Goal: Transaction & Acquisition: Purchase product/service

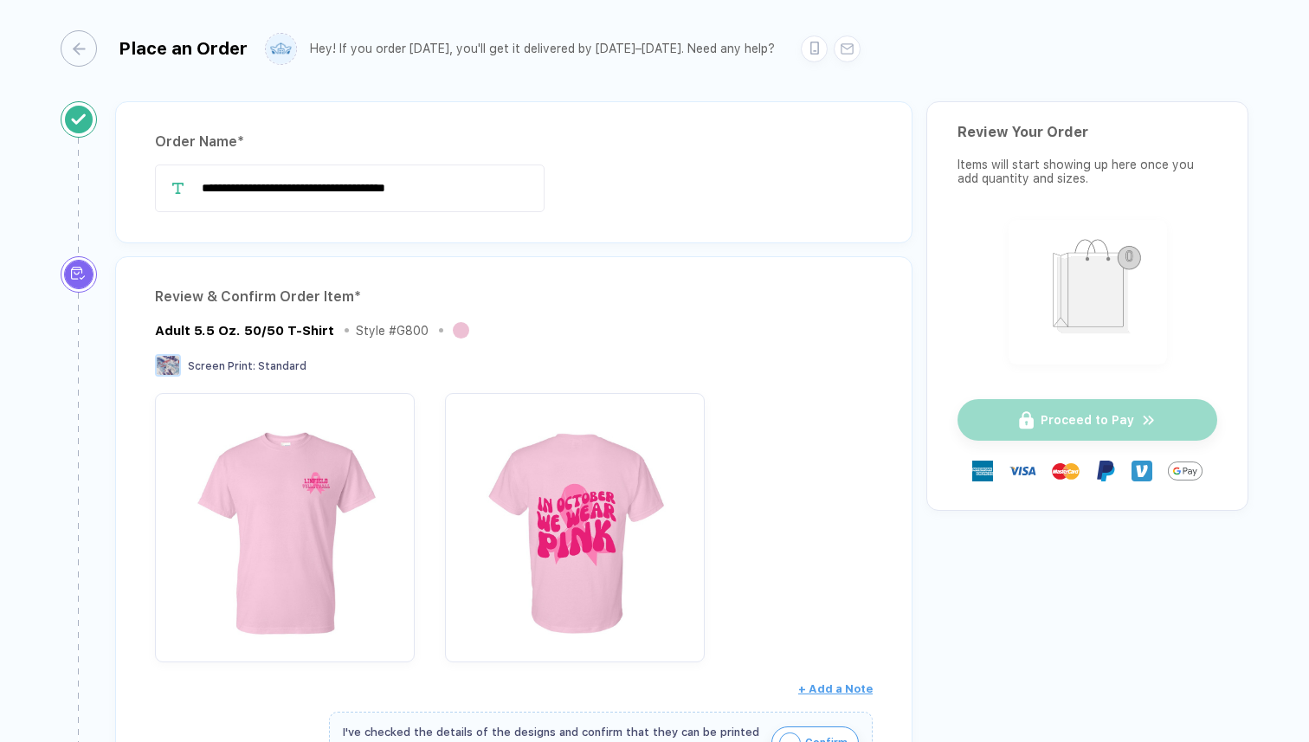
scroll to position [10, 0]
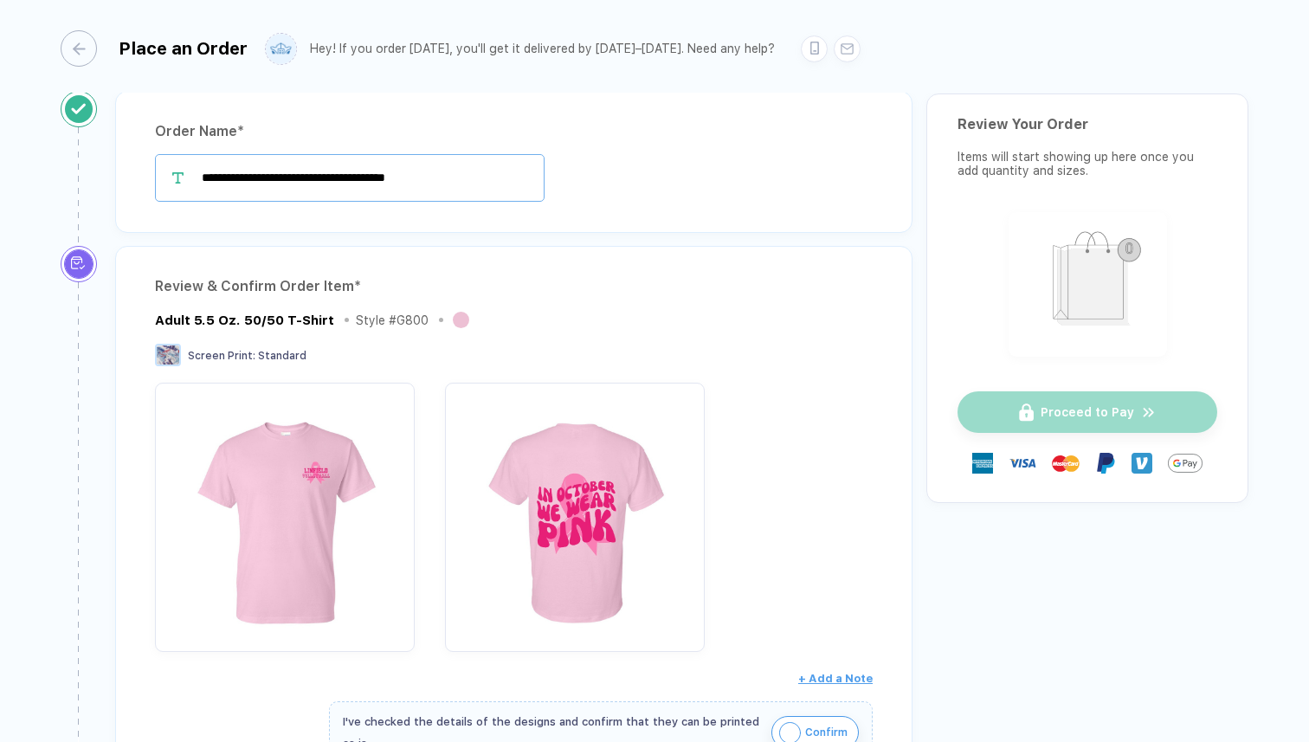
click at [385, 196] on input "**********" at bounding box center [349, 178] width 389 height 48
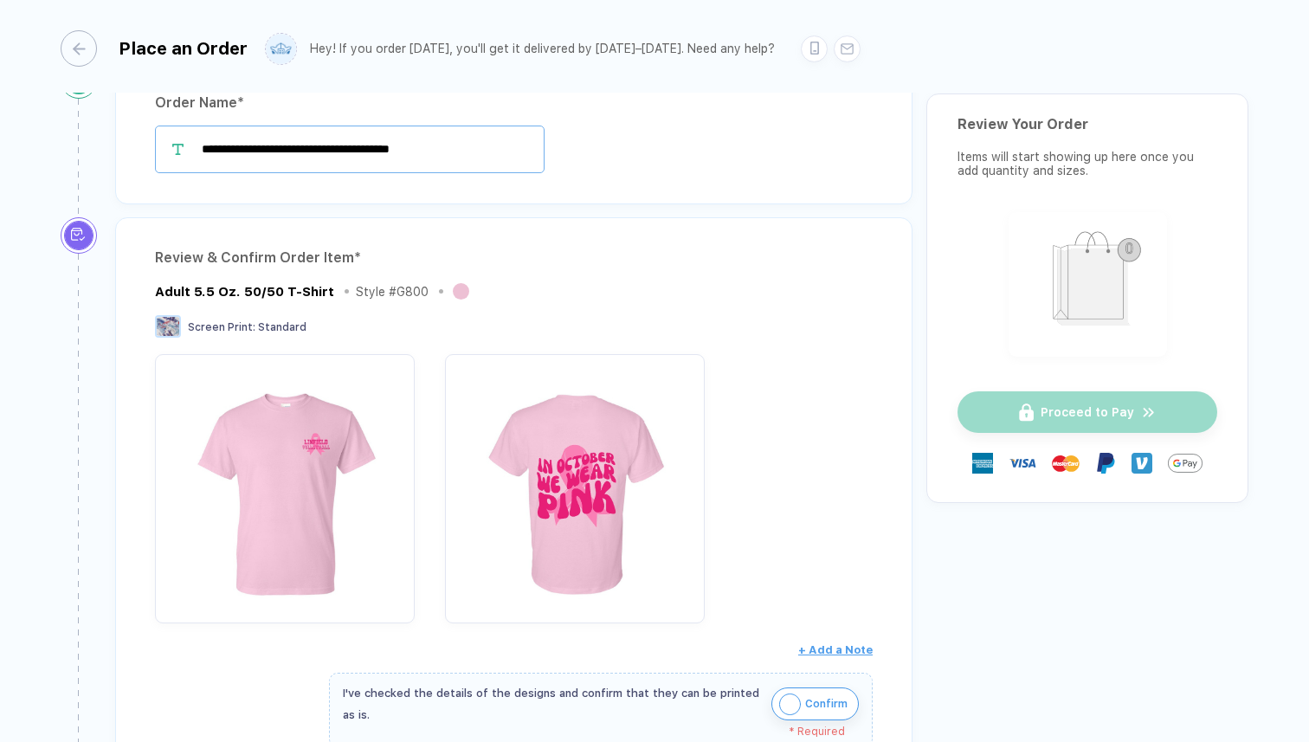
click at [420, 142] on input "**********" at bounding box center [349, 150] width 389 height 48
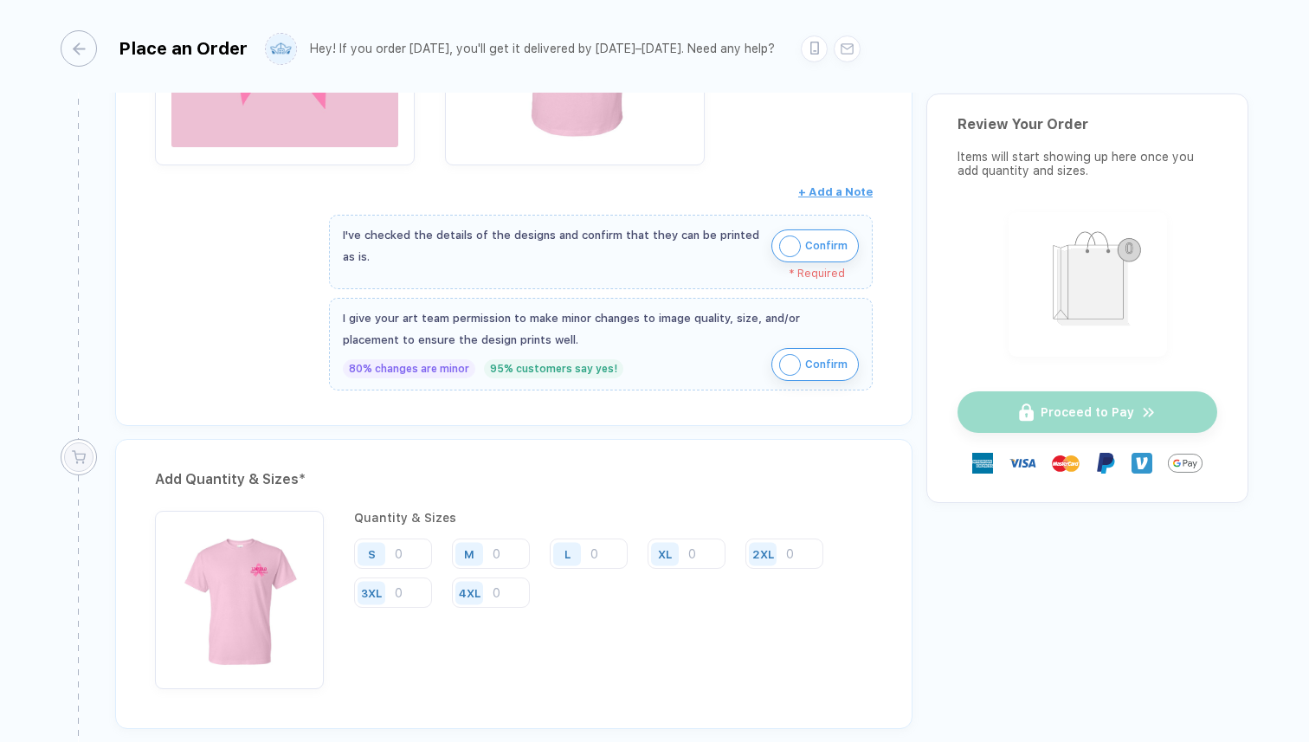
scroll to position [503, 0]
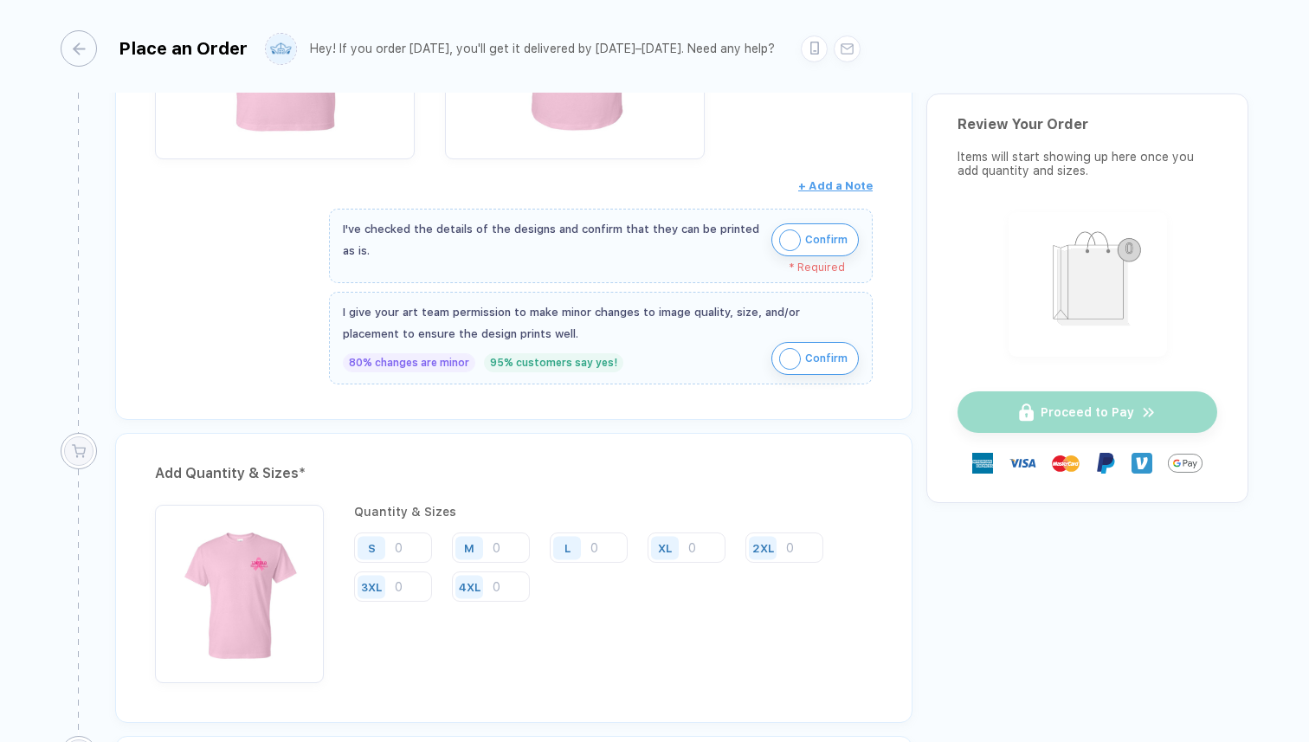
type input "**********"
click at [805, 235] on span "Confirm" at bounding box center [826, 240] width 42 height 28
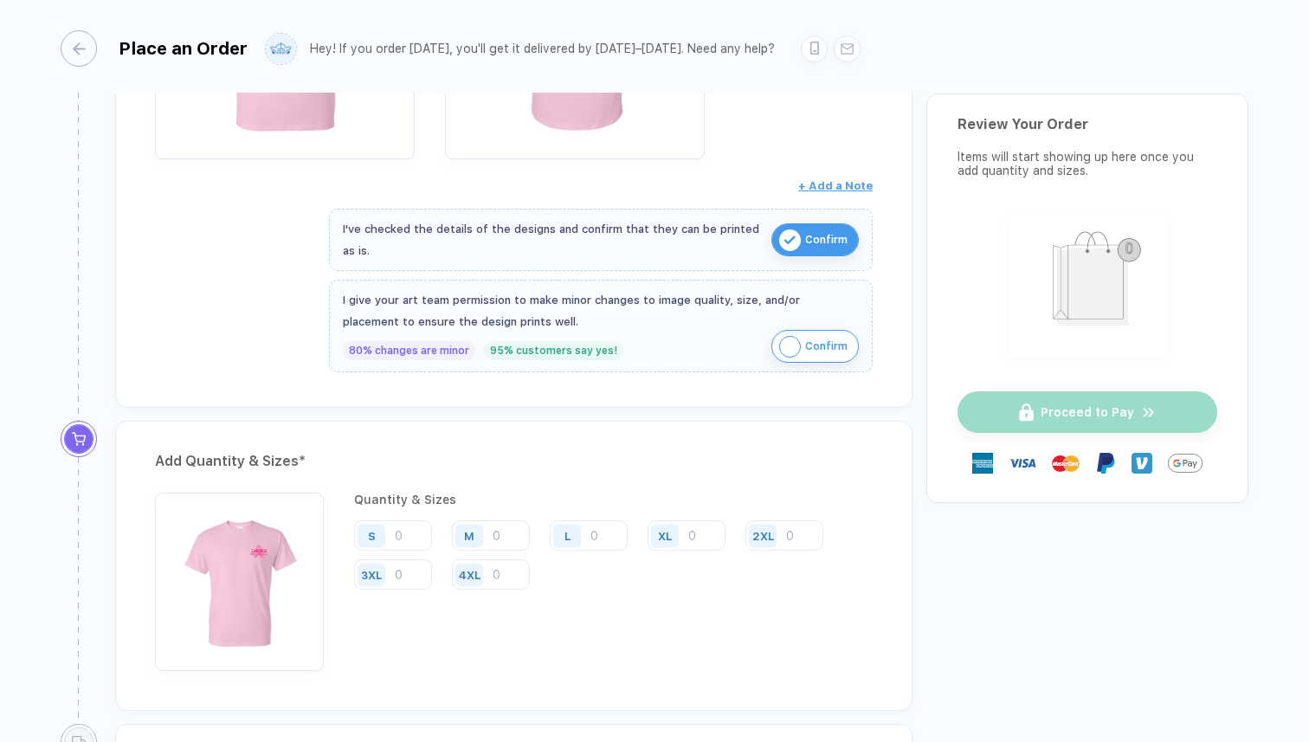
click at [805, 351] on span "Confirm" at bounding box center [826, 346] width 42 height 28
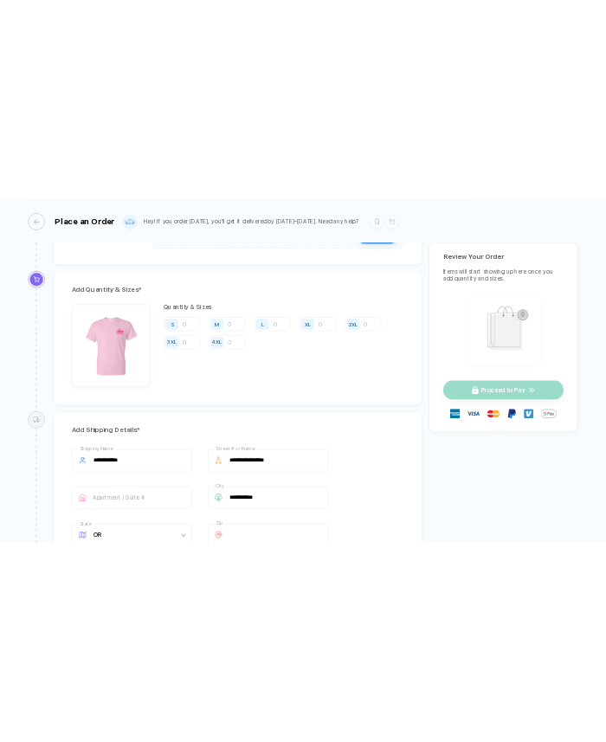
scroll to position [772, 0]
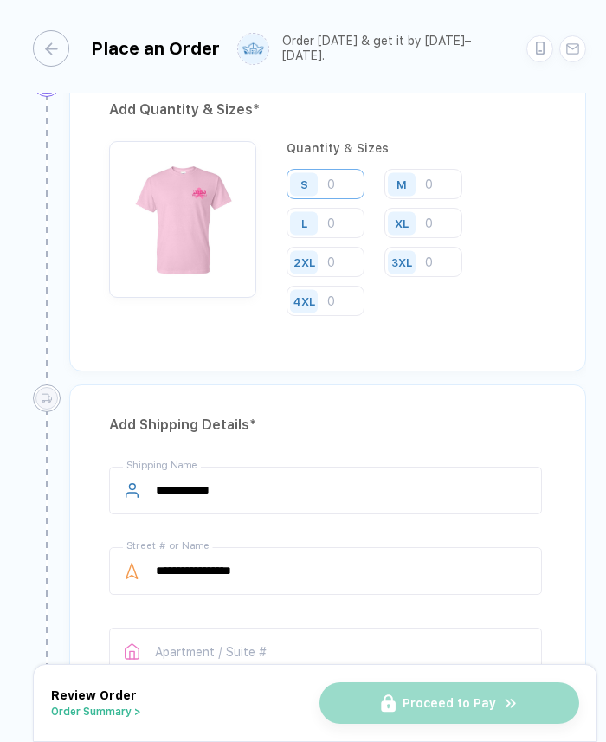
click at [335, 187] on input "number" at bounding box center [325, 184] width 78 height 30
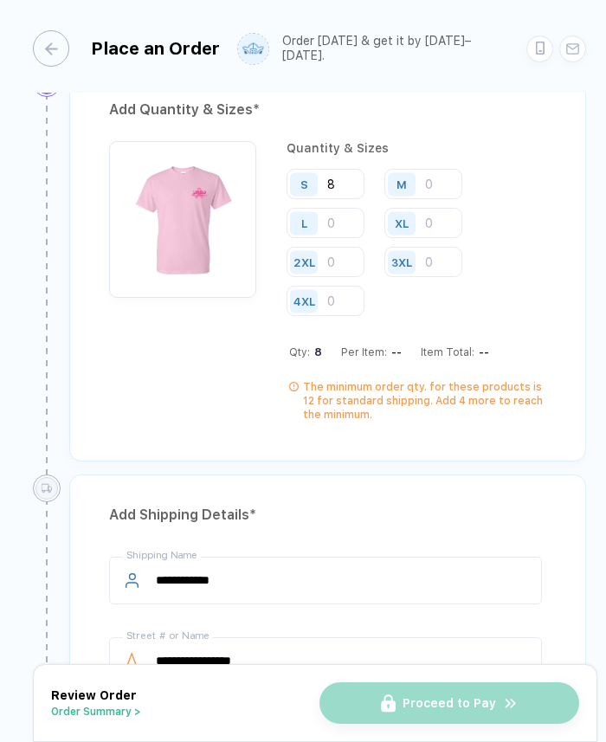
type input "8"
click at [439, 182] on input "number" at bounding box center [423, 184] width 78 height 30
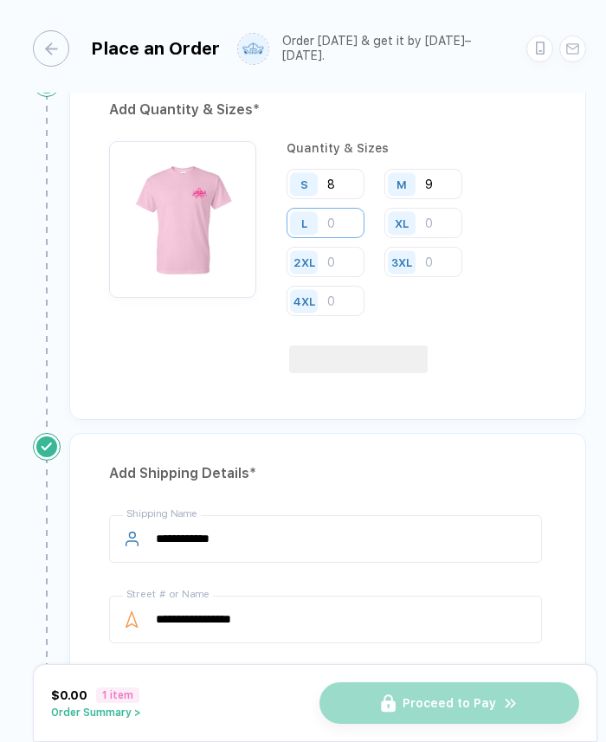
type input "9"
click at [338, 222] on input "number" at bounding box center [325, 223] width 78 height 30
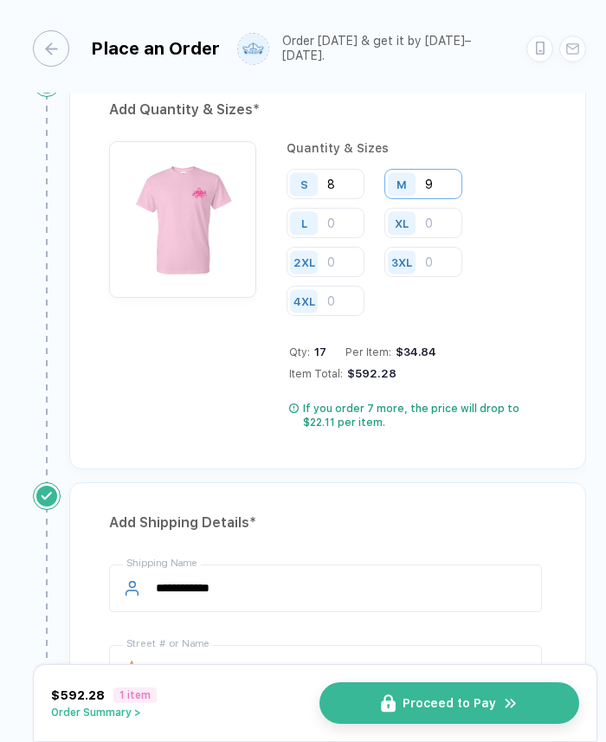
click at [449, 177] on input "9" at bounding box center [423, 184] width 78 height 30
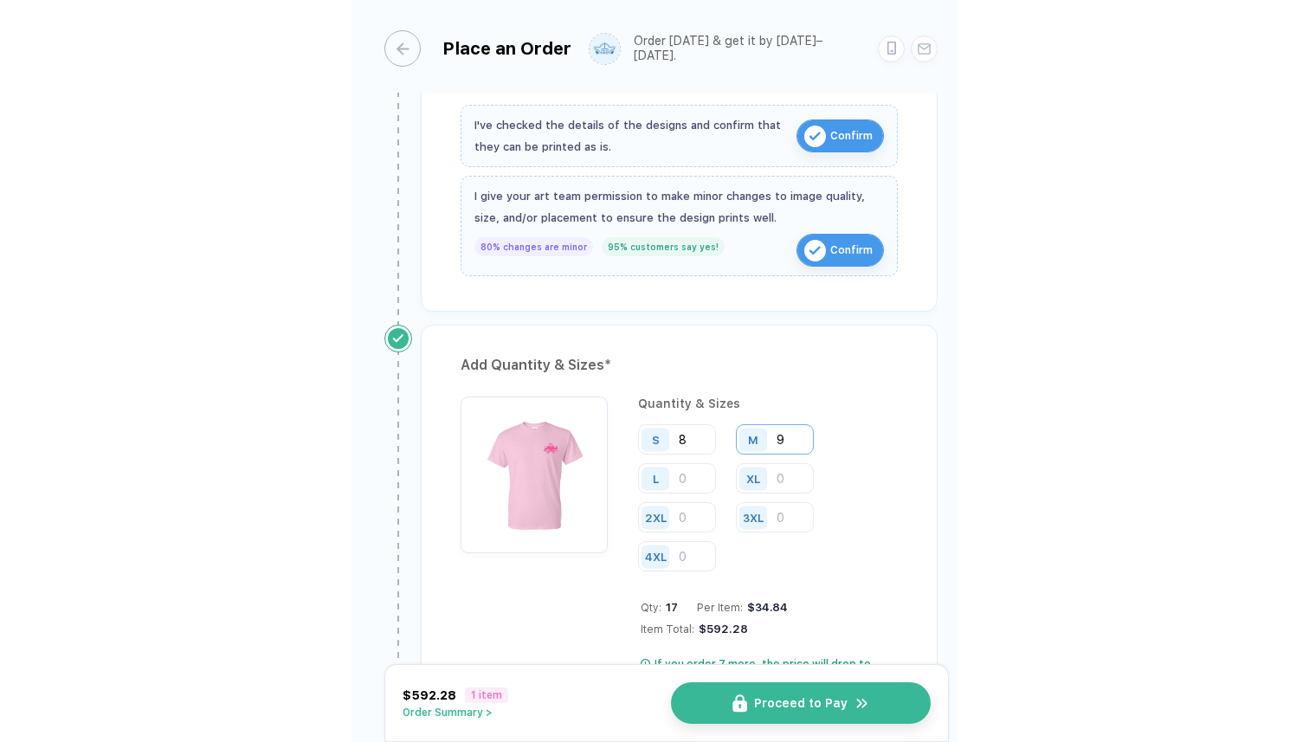
scroll to position [526, 0]
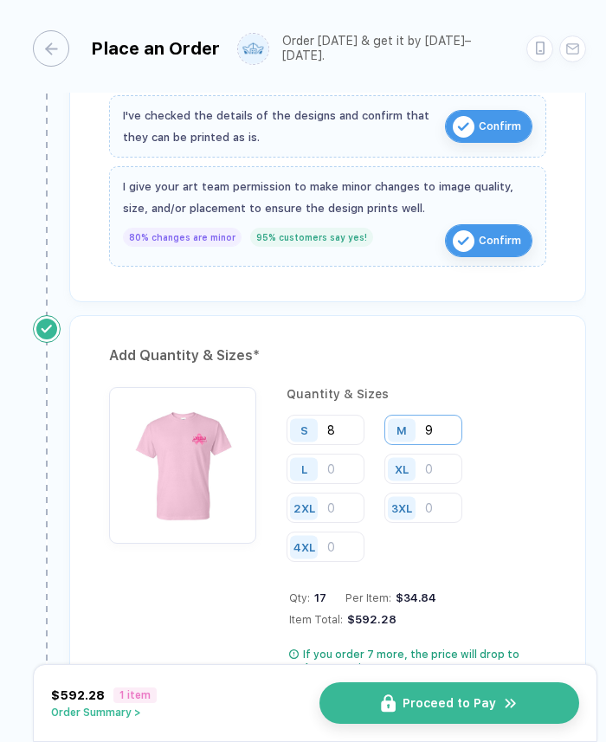
click at [437, 421] on input "9" at bounding box center [423, 430] width 78 height 30
type input "8"
click at [345, 457] on input "number" at bounding box center [325, 469] width 78 height 30
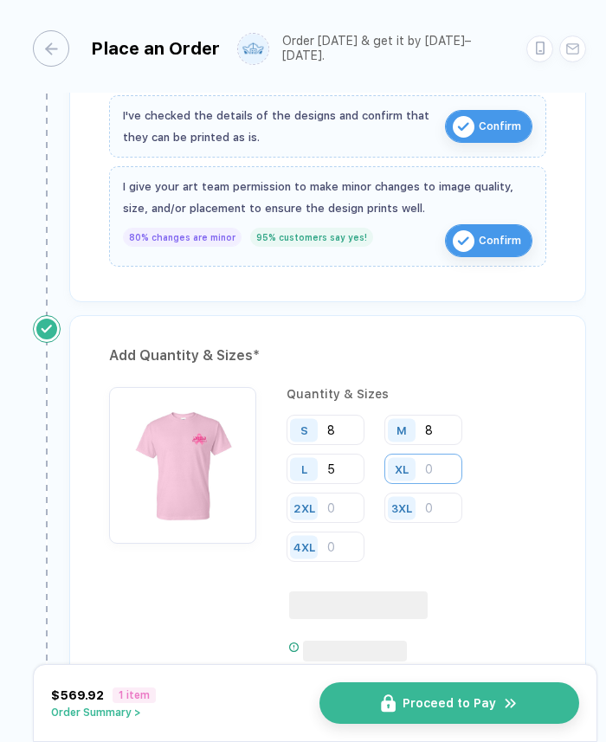
type input "5"
click at [432, 463] on input "number" at bounding box center [423, 469] width 78 height 30
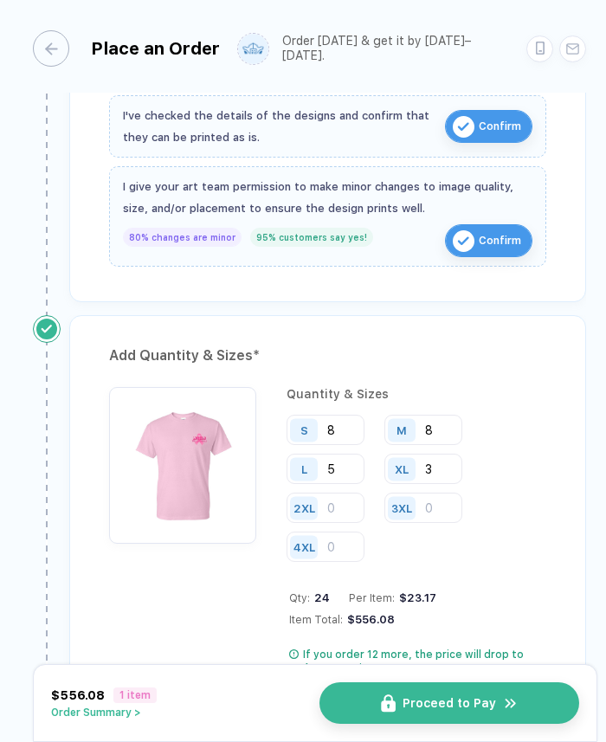
type input "3"
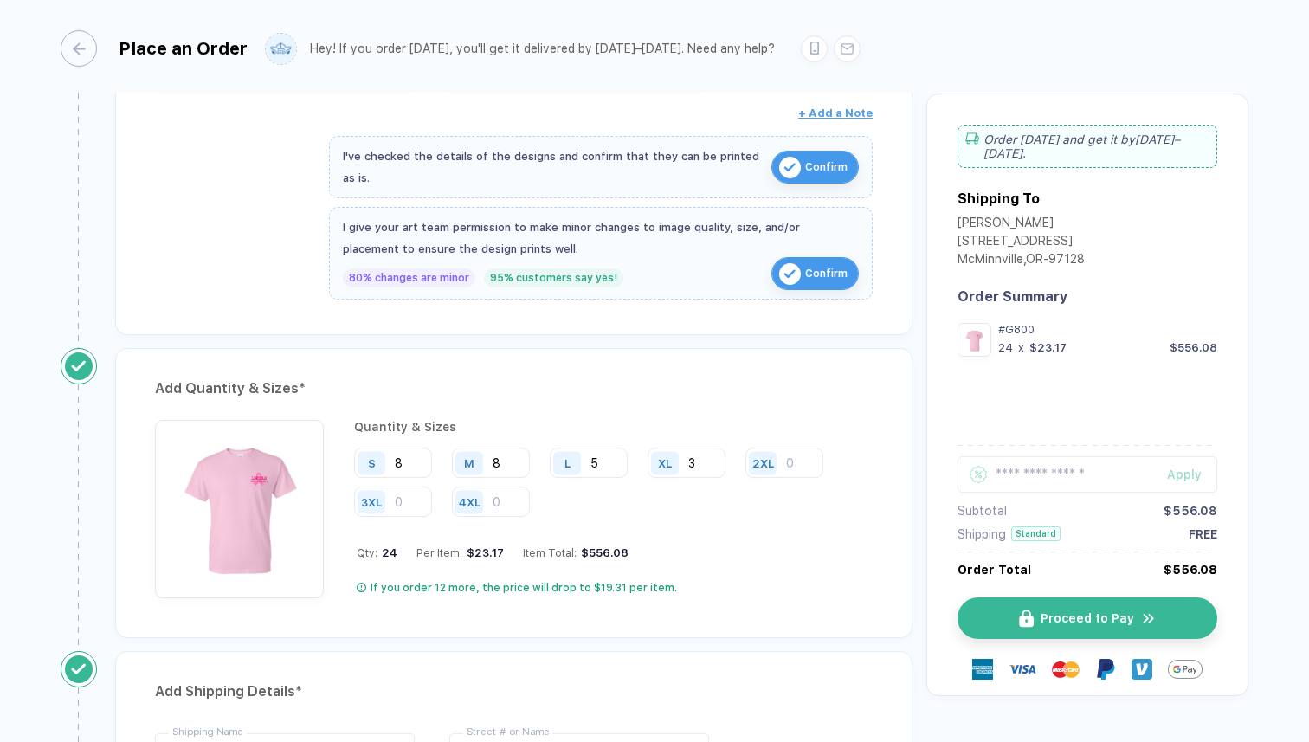
scroll to position [585, 0]
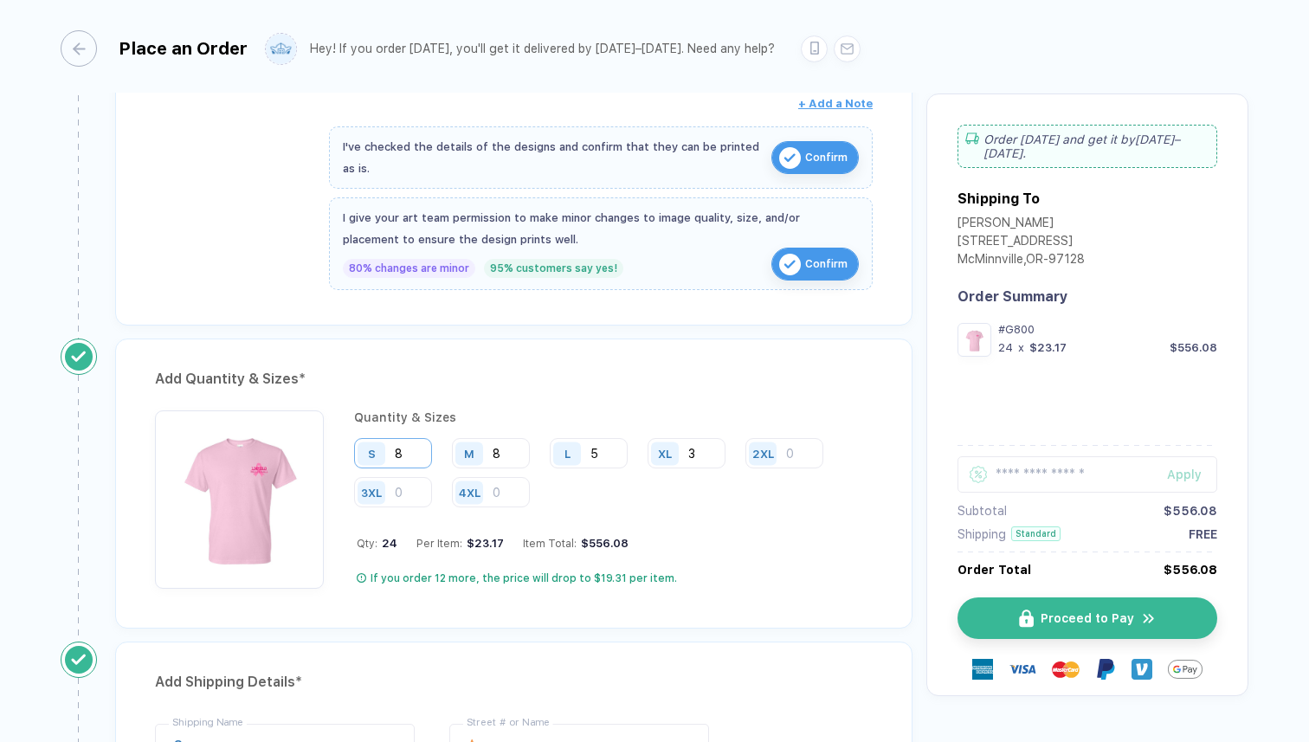
click at [421, 453] on input "8" at bounding box center [393, 453] width 78 height 30
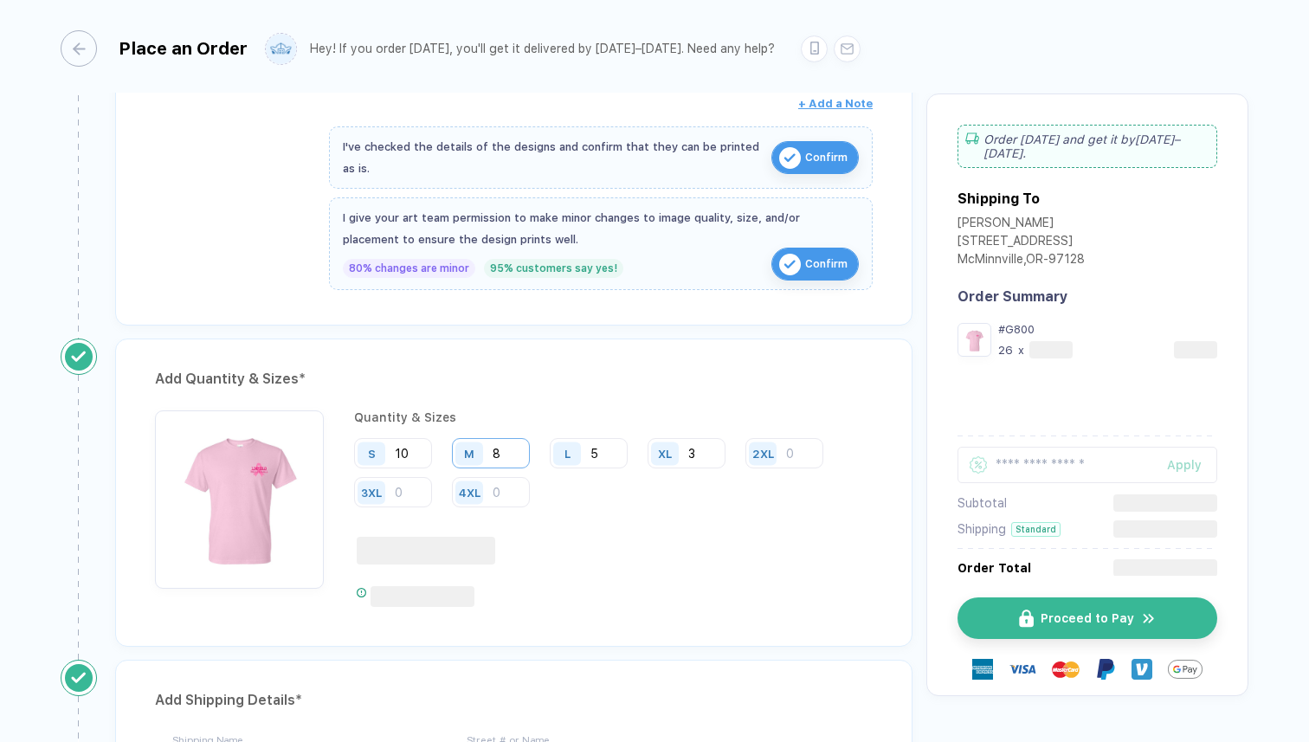
type input "10"
click at [514, 454] on input "8" at bounding box center [491, 453] width 78 height 30
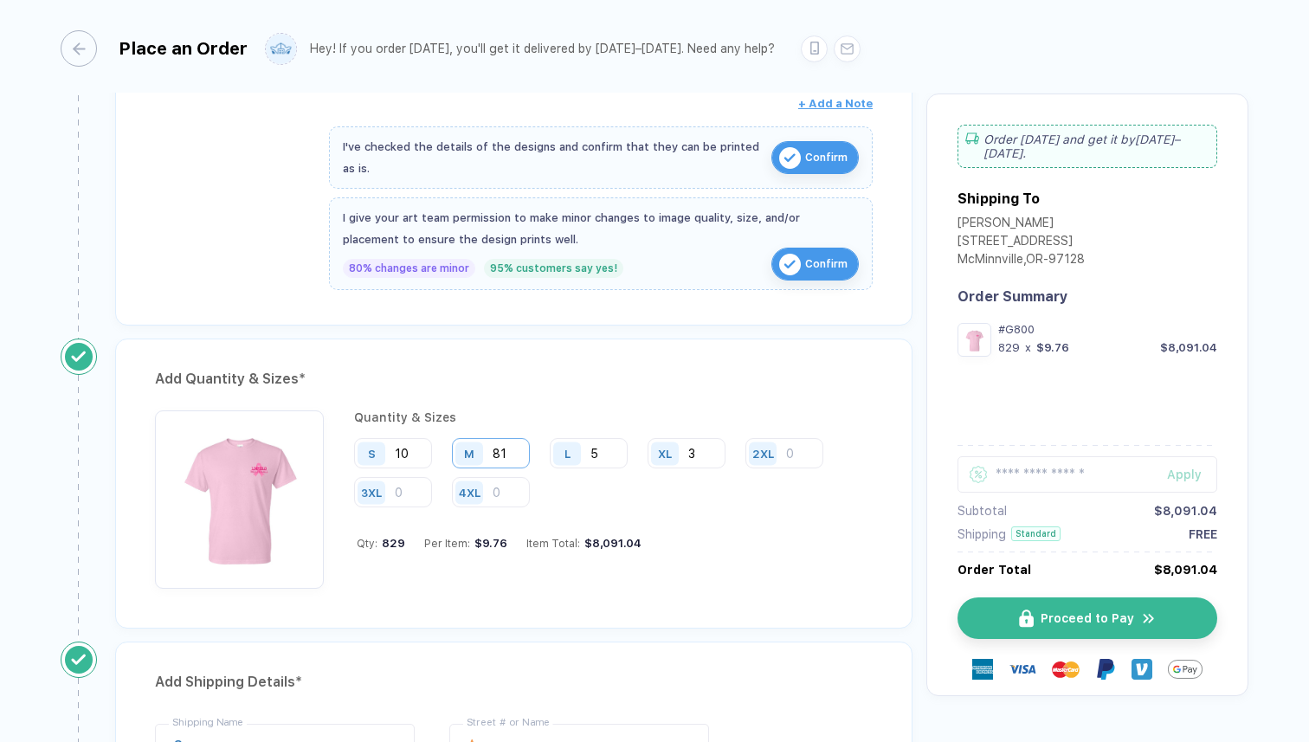
type input "8"
type input "11"
click at [593, 456] on input "5" at bounding box center [589, 453] width 78 height 30
type input "12"
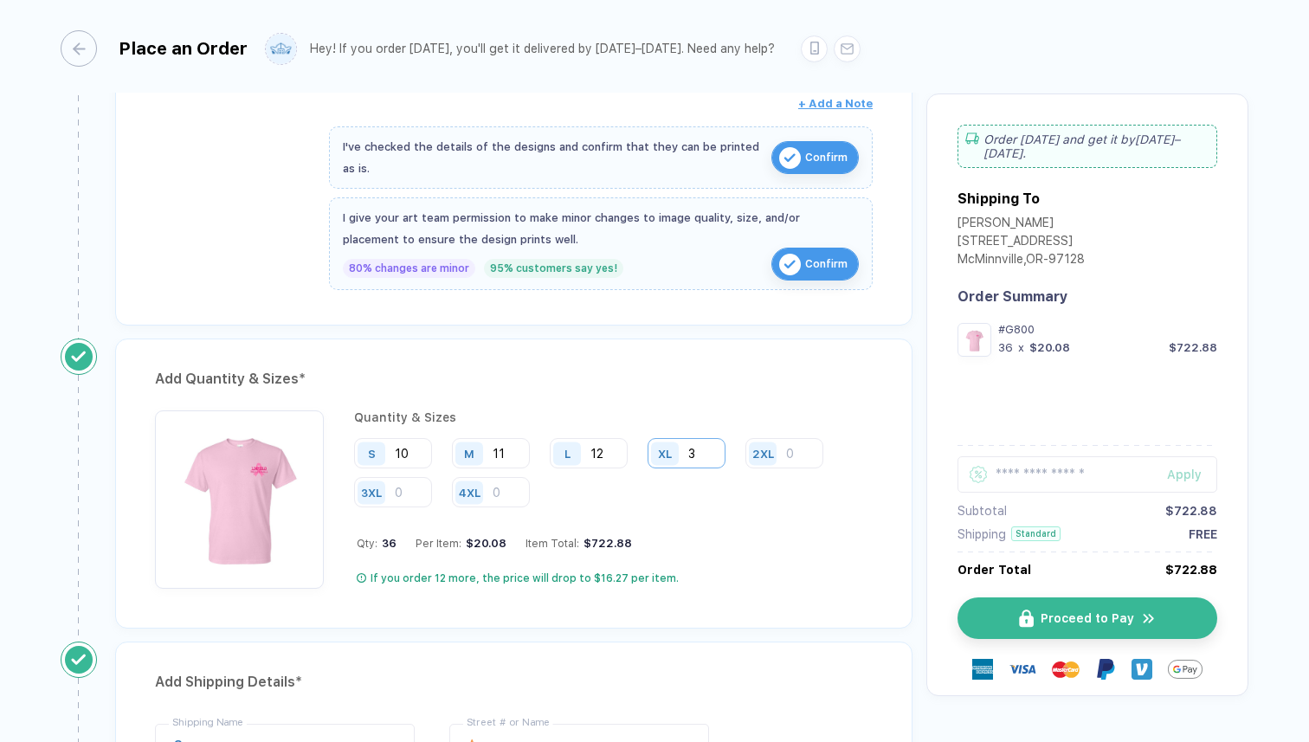
click at [697, 452] on input "3" at bounding box center [686, 453] width 78 height 30
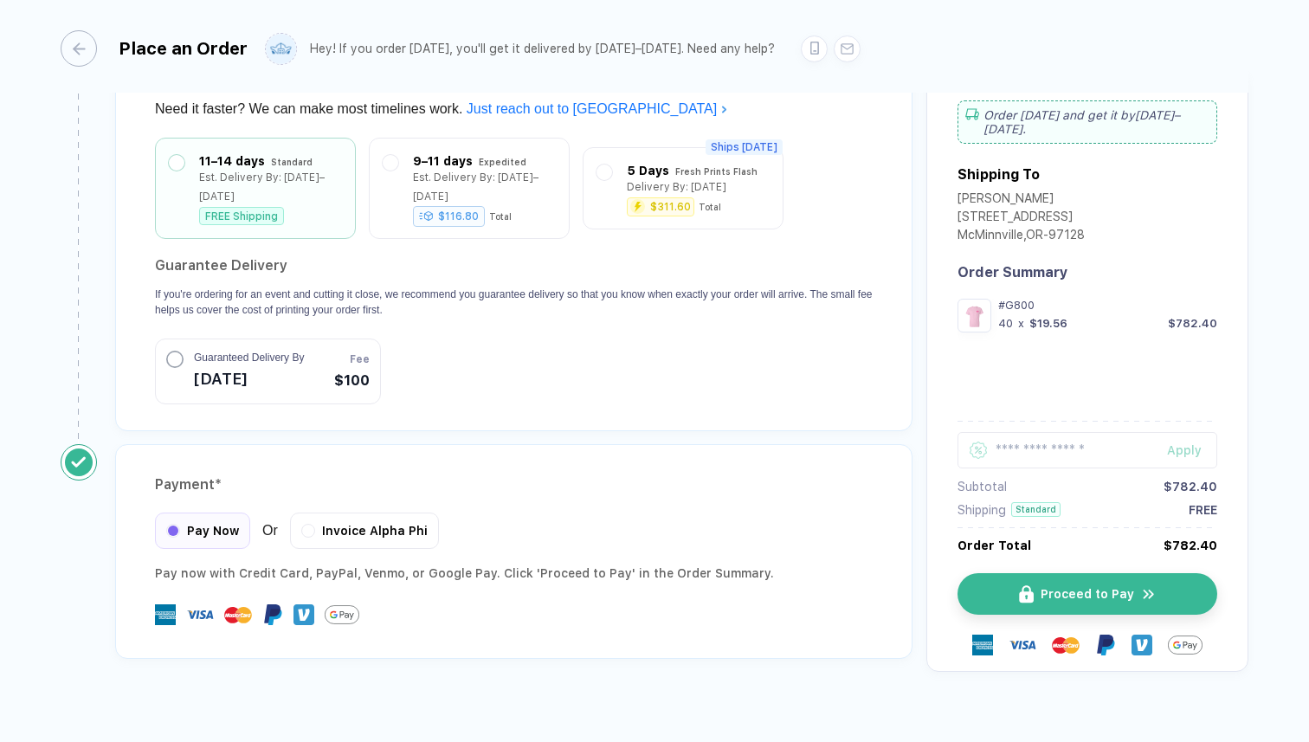
scroll to position [1505, 0]
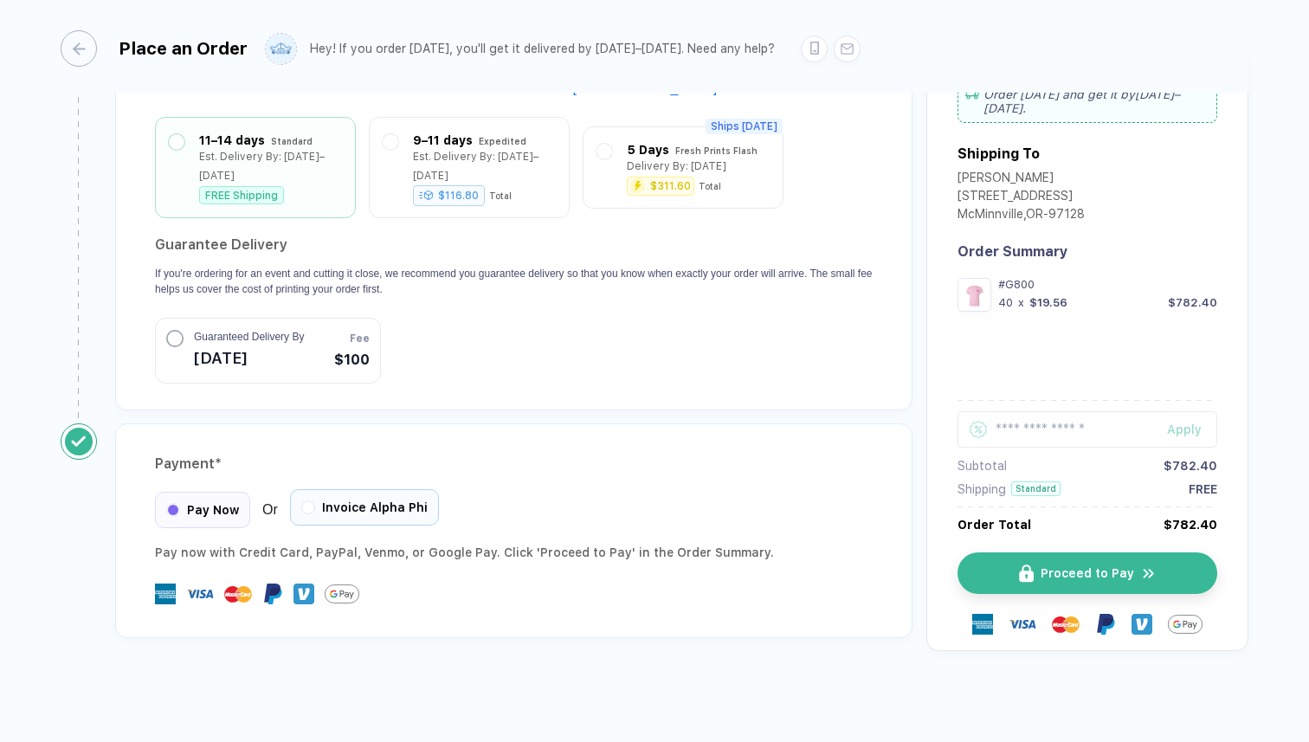
type input "7"
click at [311, 509] on div at bounding box center [308, 507] width 10 height 10
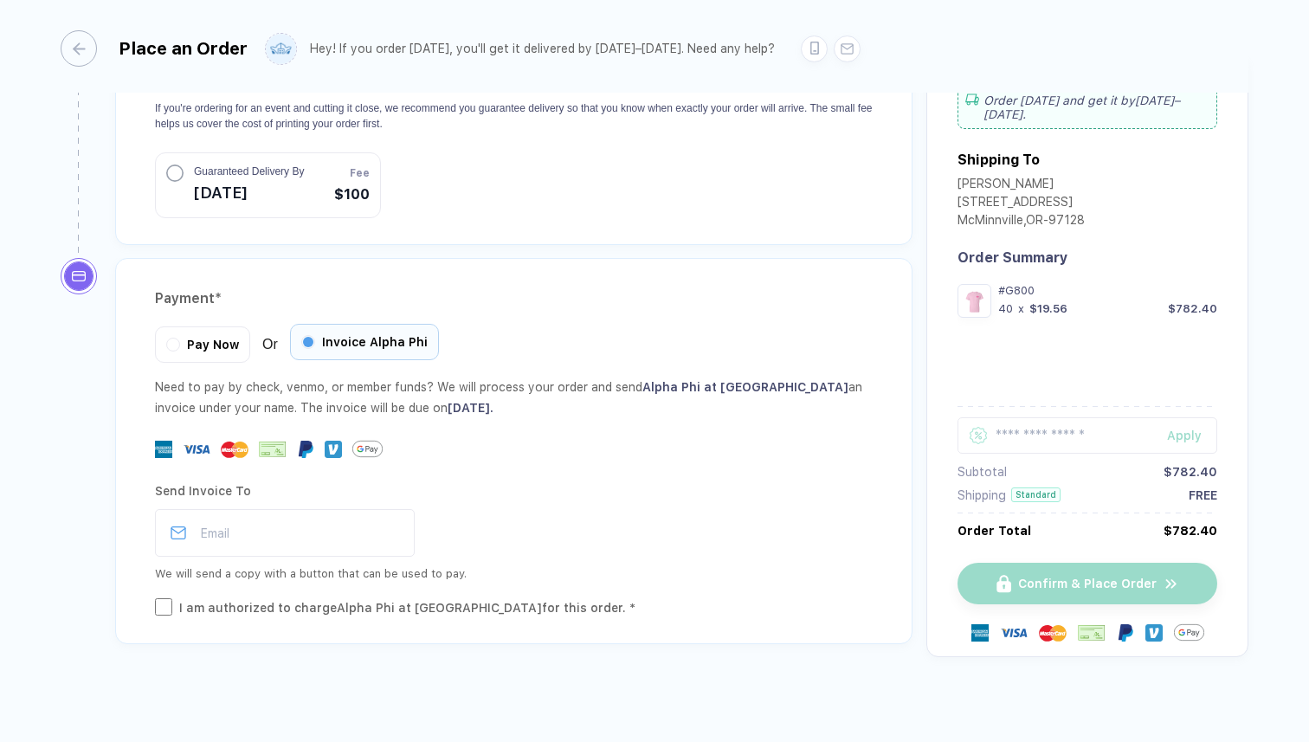
scroll to position [1671, 0]
click at [299, 537] on input "email" at bounding box center [285, 532] width 260 height 48
type input "**********"
type input "**"
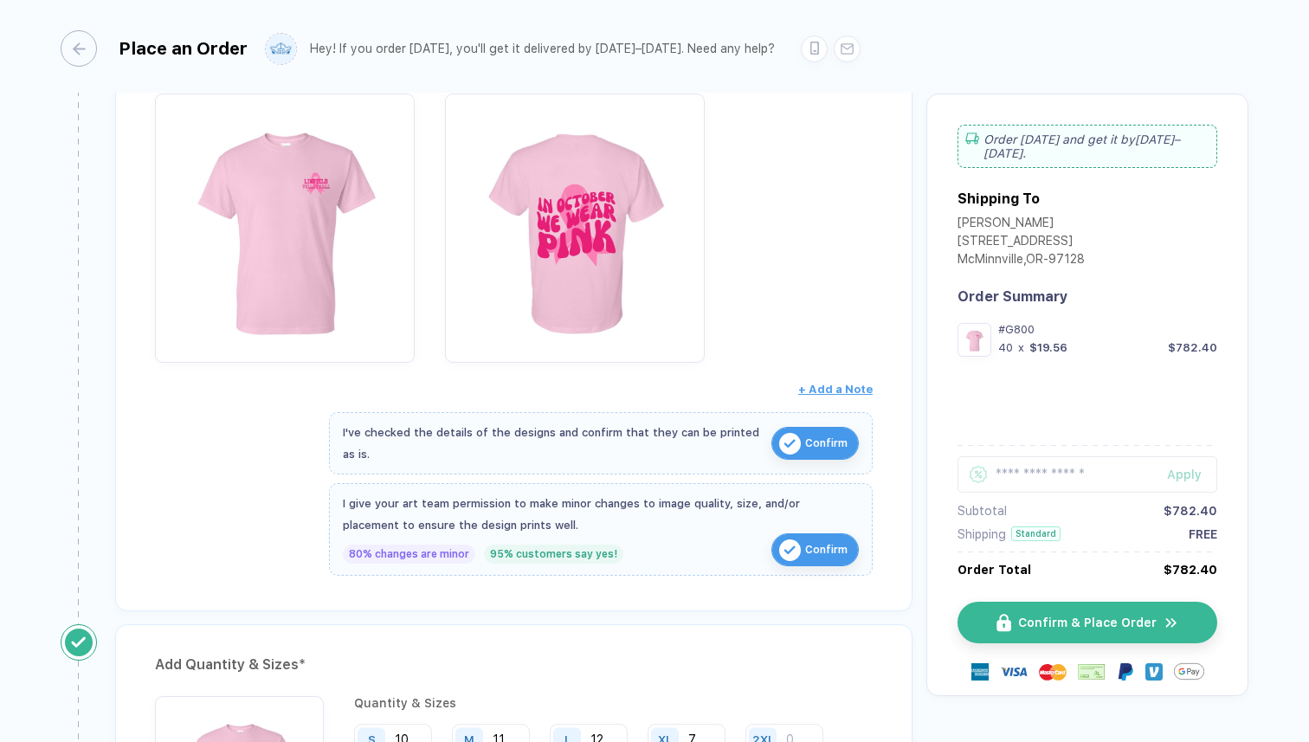
scroll to position [274, 0]
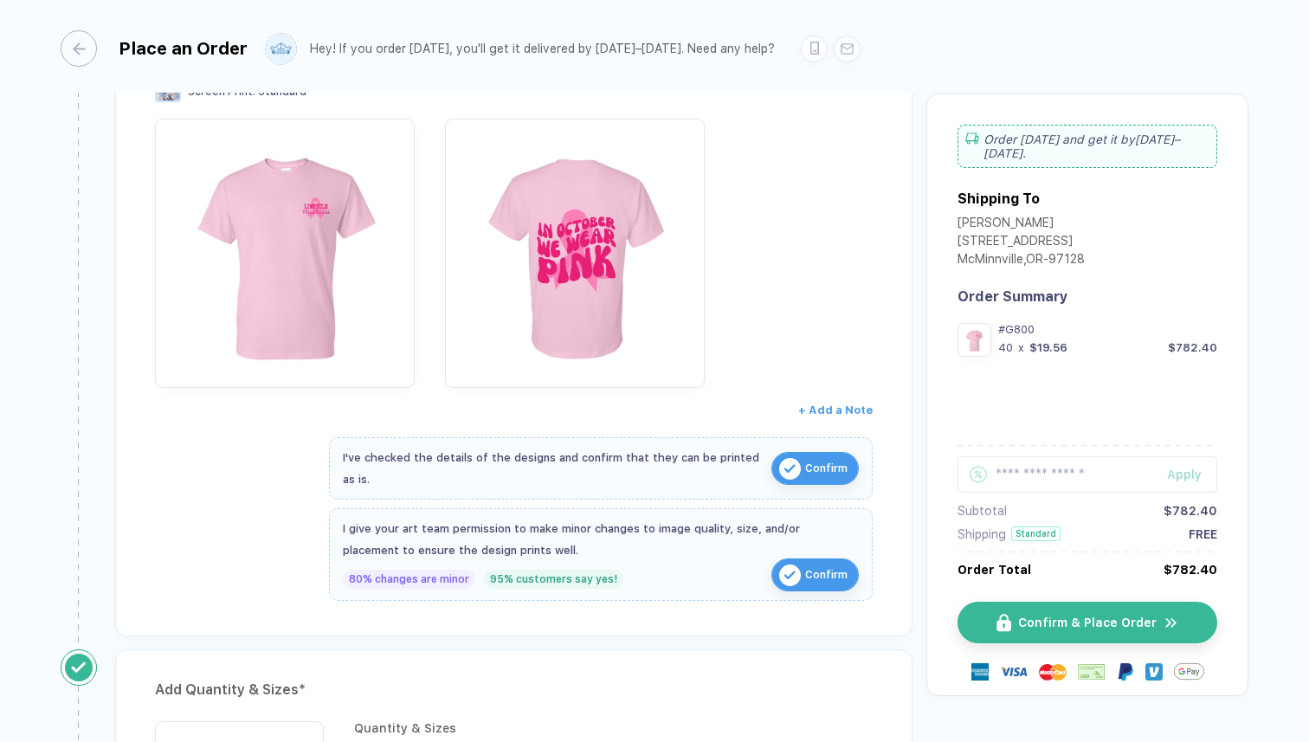
click at [848, 409] on span "+ Add a Note" at bounding box center [835, 409] width 74 height 13
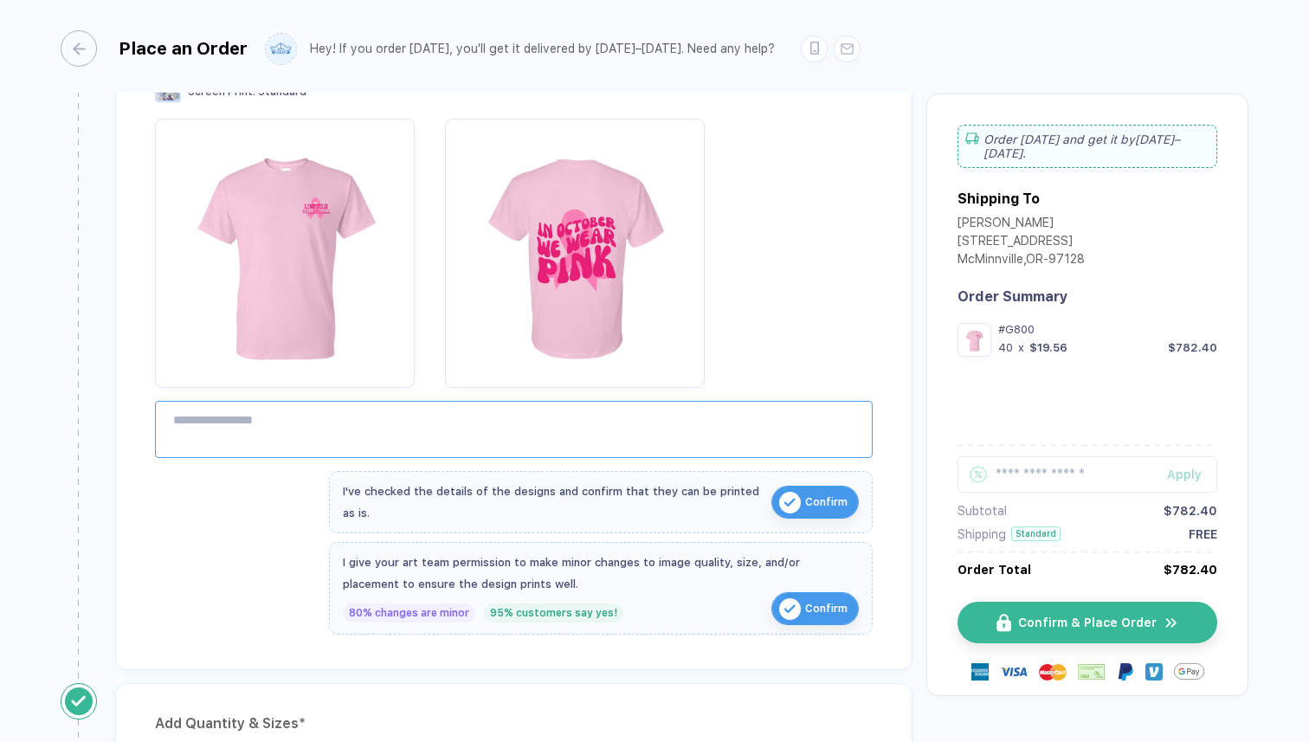
click at [625, 415] on textarea at bounding box center [514, 429] width 718 height 57
type textarea "**********"
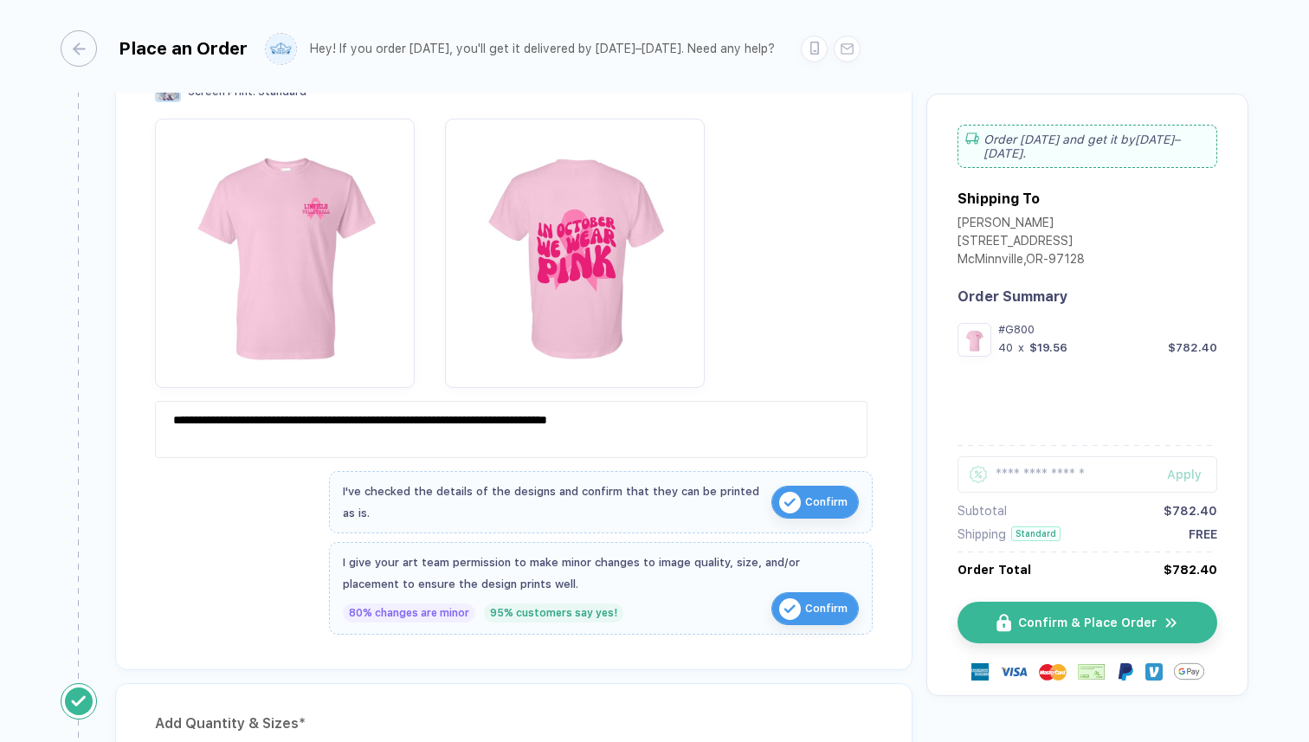
click at [805, 319] on div at bounding box center [514, 253] width 718 height 269
click at [1069, 620] on button "Confirm & Place Order" at bounding box center [1094, 623] width 260 height 42
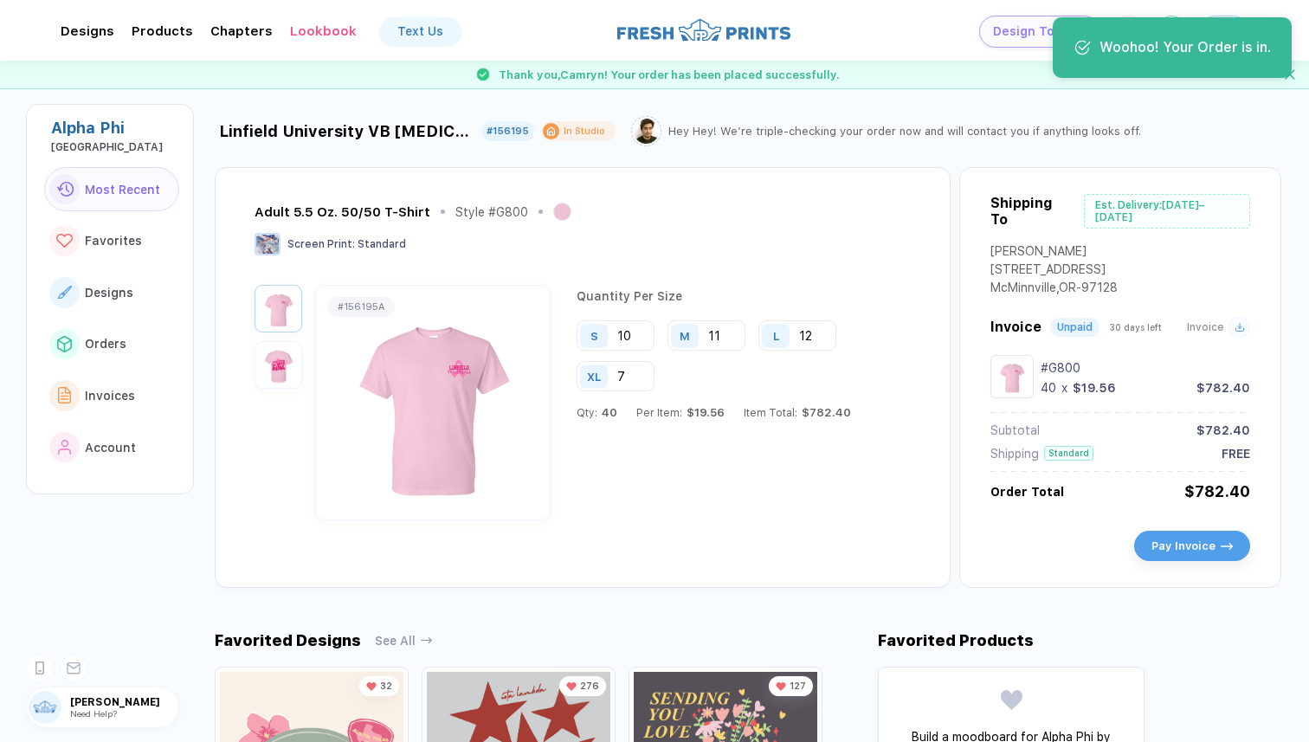
click at [1050, 103] on div "Linfield University VB [MEDICAL_DATA] Awareness Shirts #156195 In Studio Hey He…" at bounding box center [762, 341] width 1094 height 492
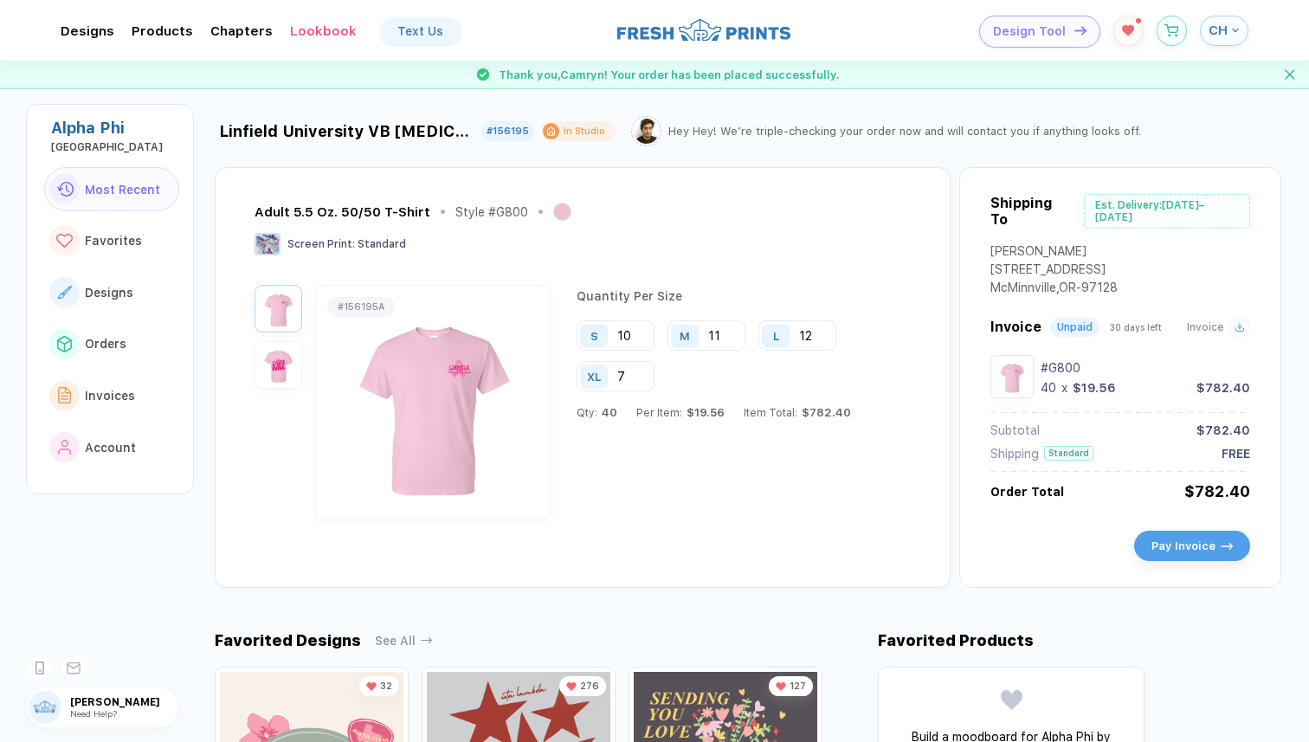
click at [1224, 35] on span "CH" at bounding box center [1217, 31] width 19 height 16
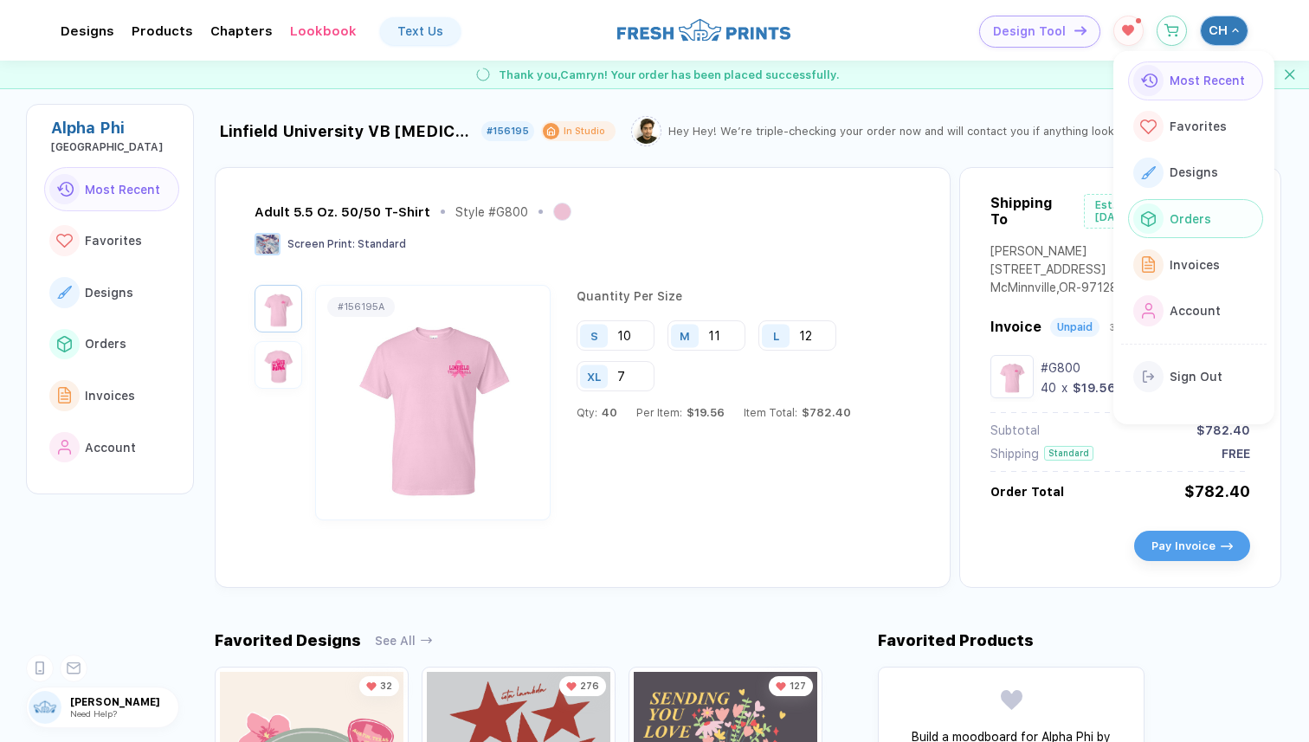
click at [1183, 204] on button "Orders" at bounding box center [1195, 218] width 135 height 39
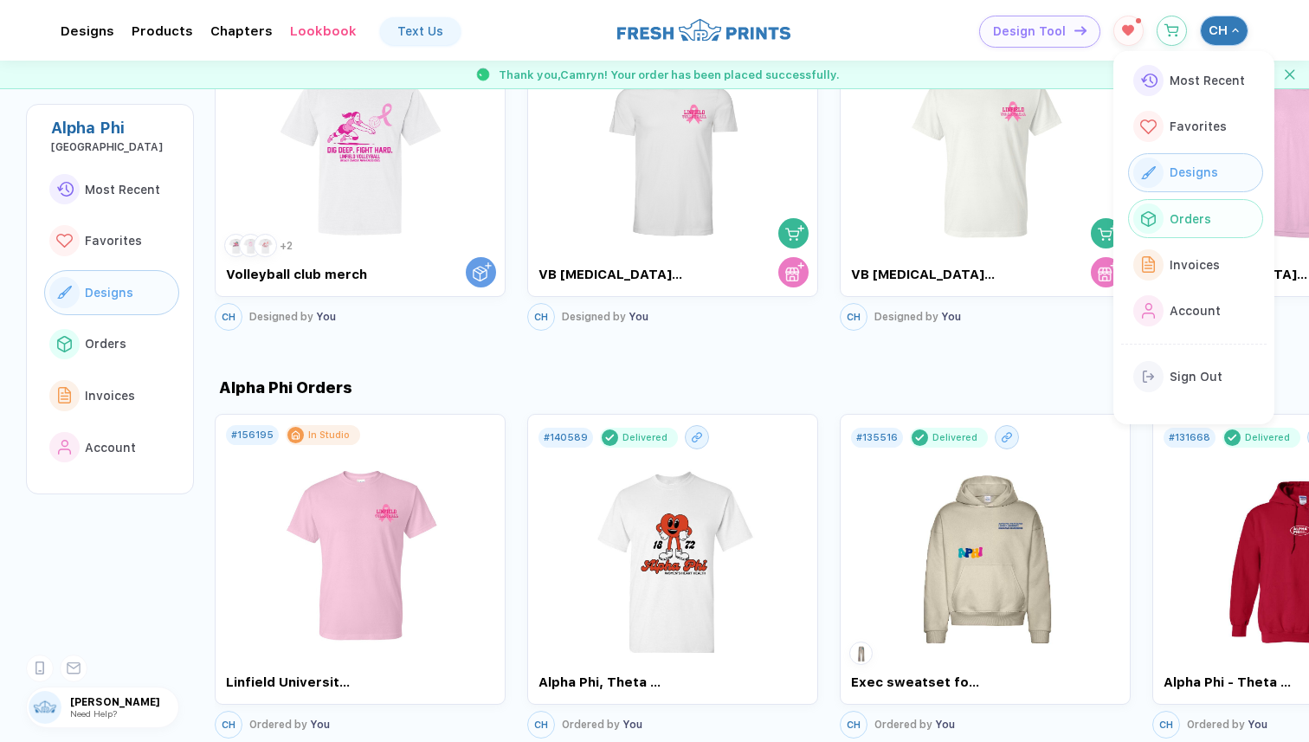
scroll to position [1200, 0]
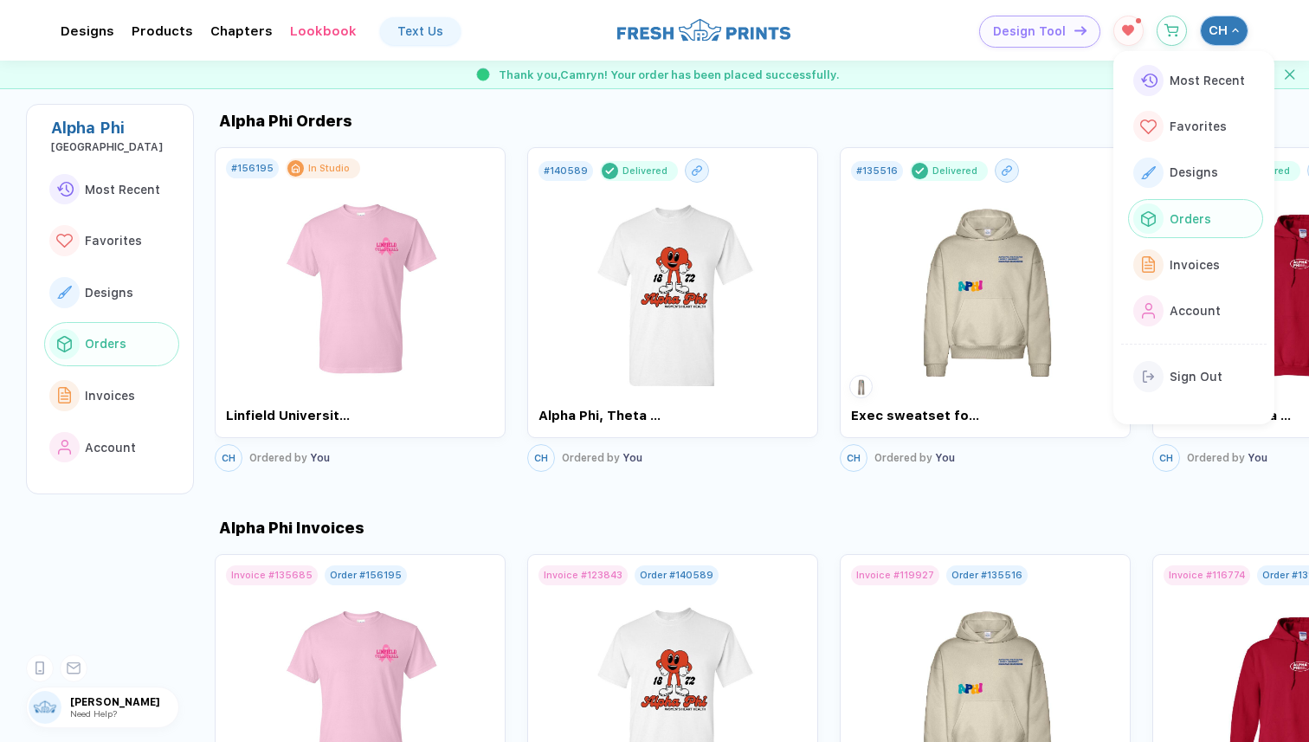
click at [999, 112] on div "Alpha Phi Orders" at bounding box center [762, 121] width 1094 height 18
